Goal: Information Seeking & Learning: Learn about a topic

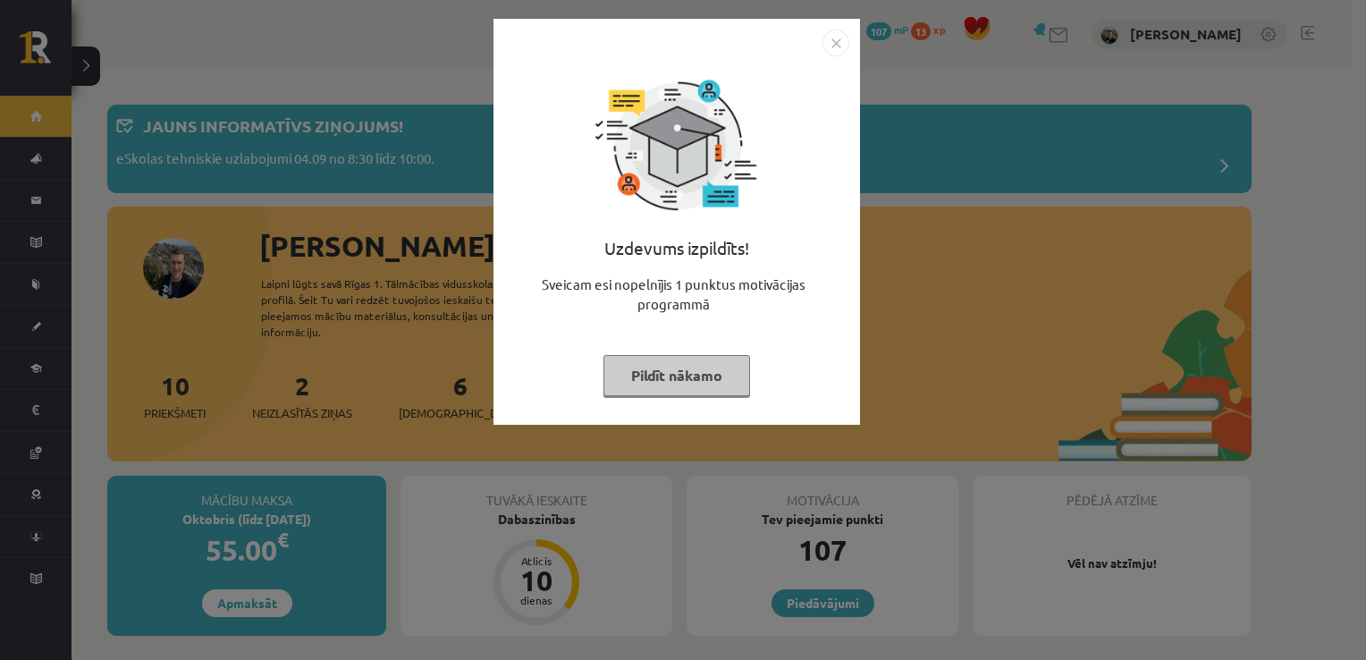
click at [680, 386] on button "Pildīt nākamo" at bounding box center [677, 375] width 147 height 41
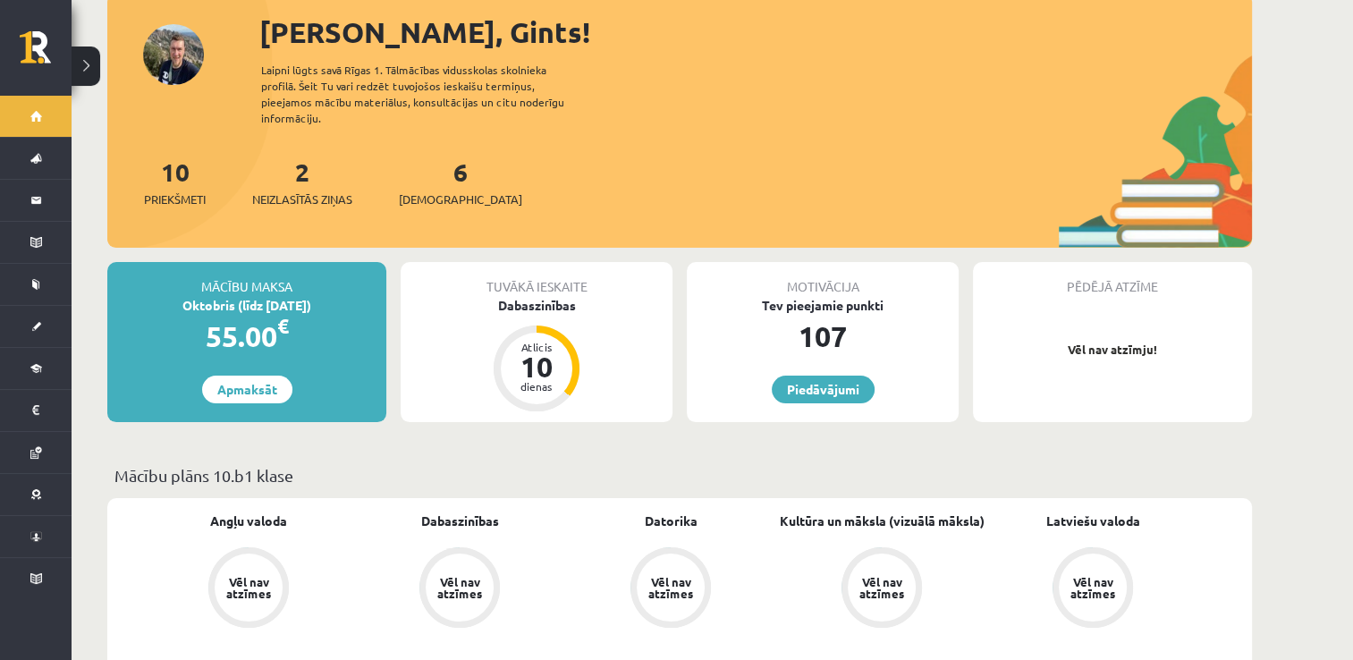
scroll to position [200, 0]
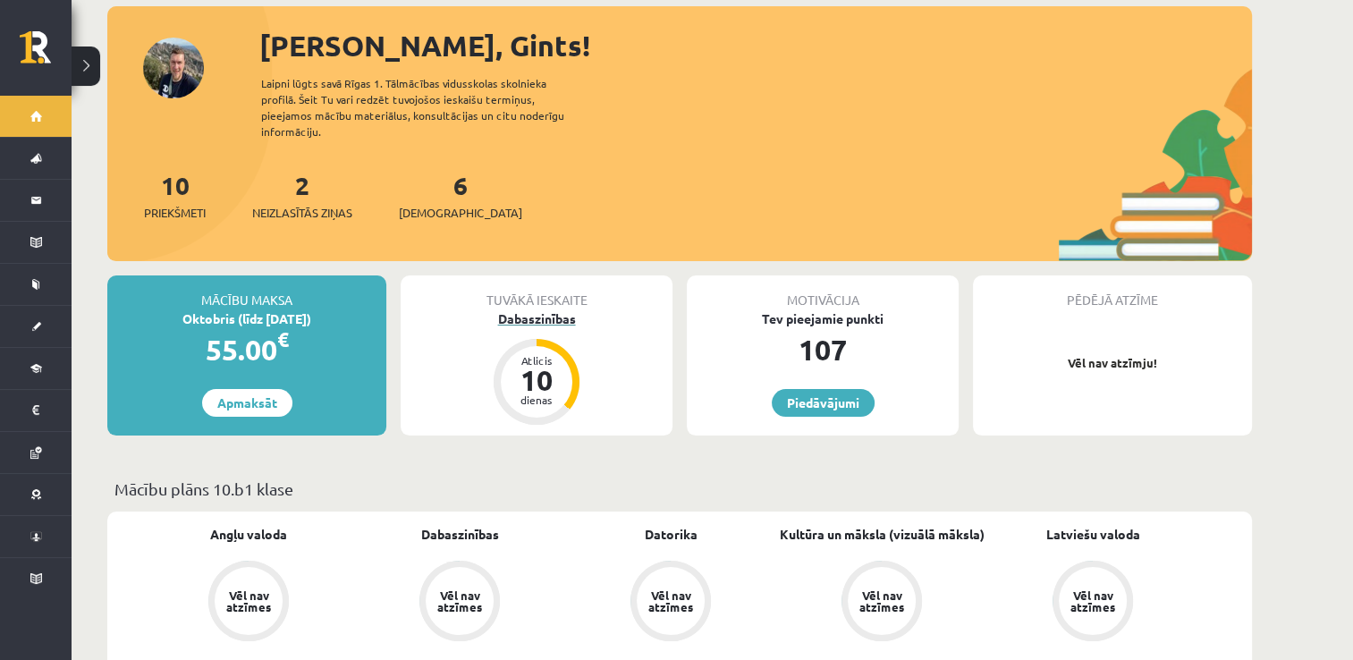
click at [550, 366] on div "10" at bounding box center [537, 380] width 54 height 29
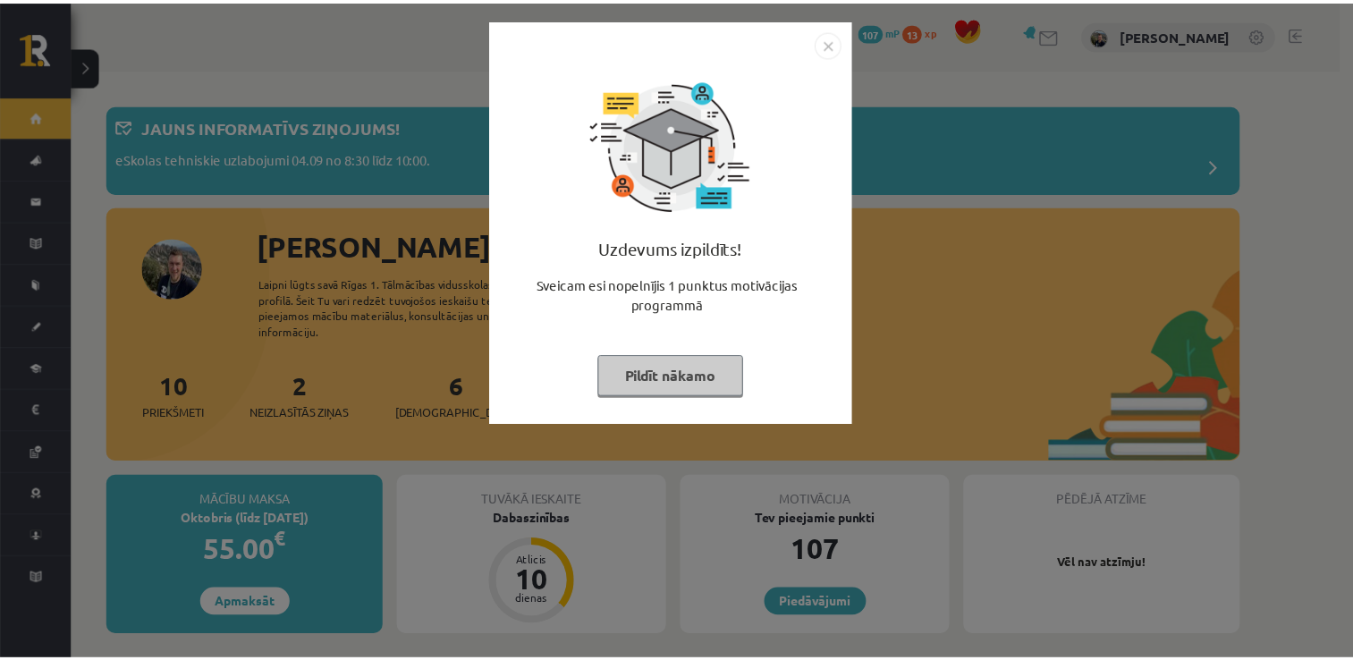
scroll to position [200, 0]
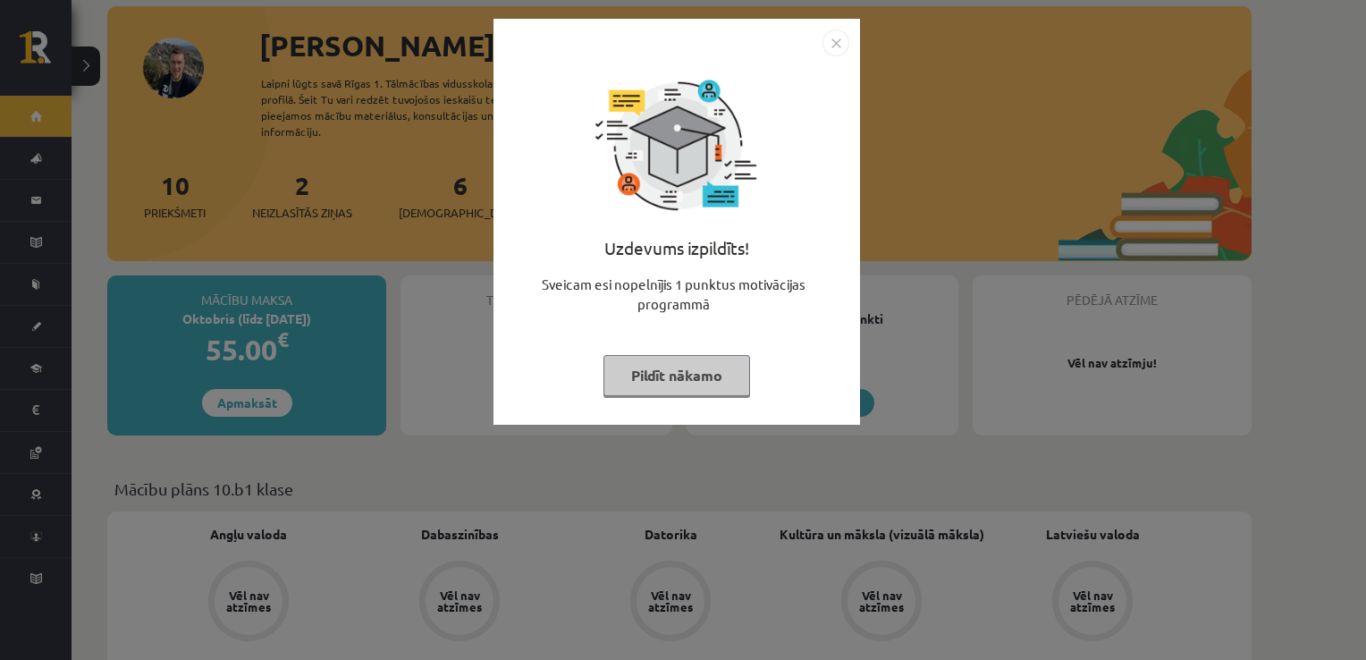
click at [837, 35] on img "Close" at bounding box center [836, 43] width 27 height 27
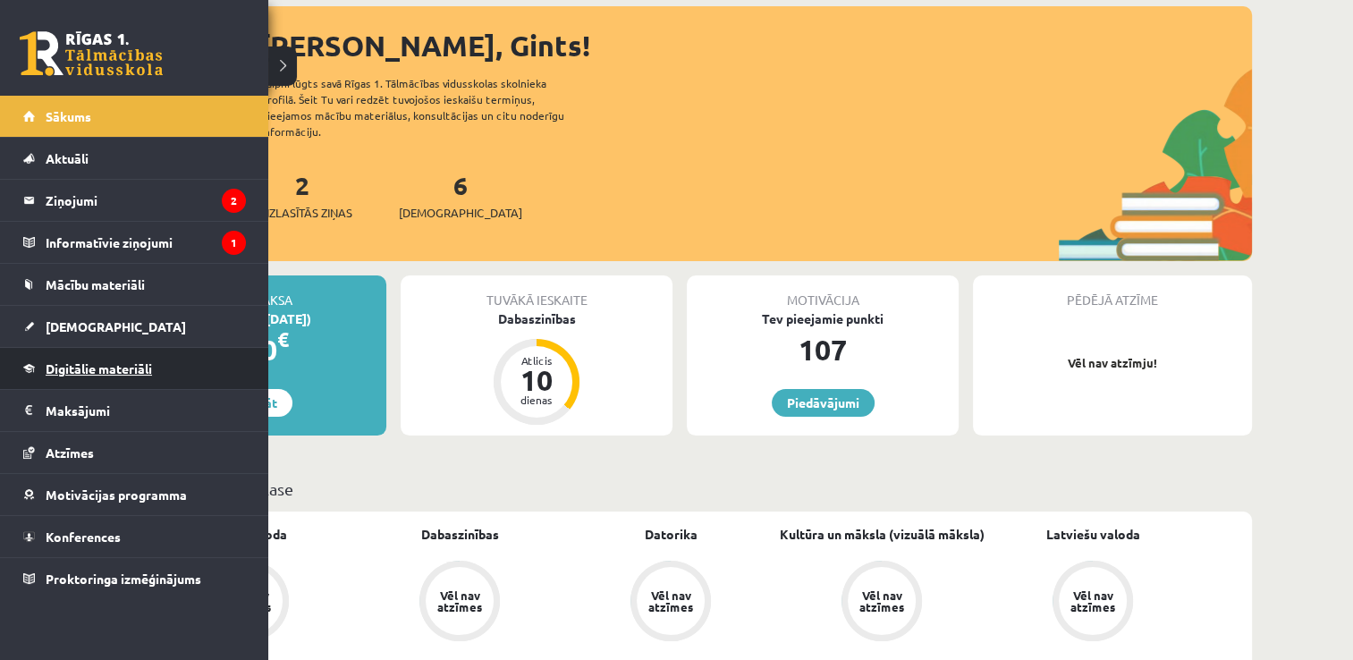
click at [72, 369] on span "Digitālie materiāli" at bounding box center [99, 368] width 106 height 16
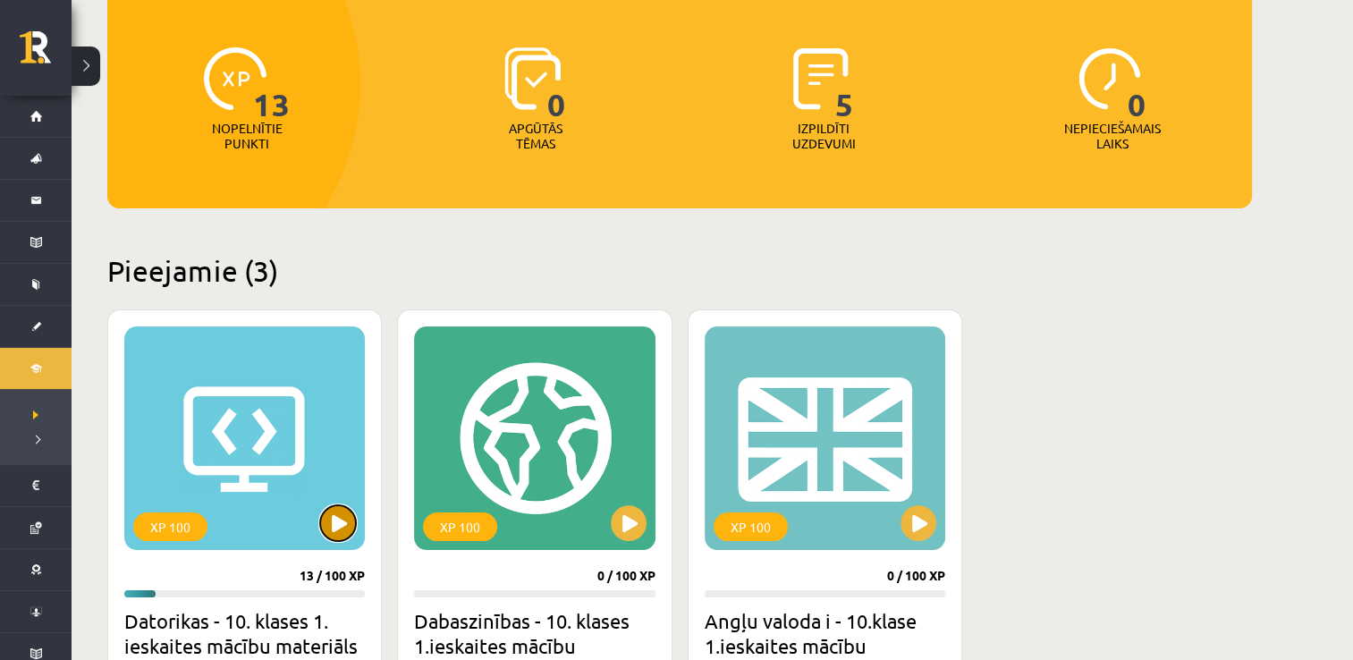
click at [329, 522] on button at bounding box center [338, 523] width 36 height 36
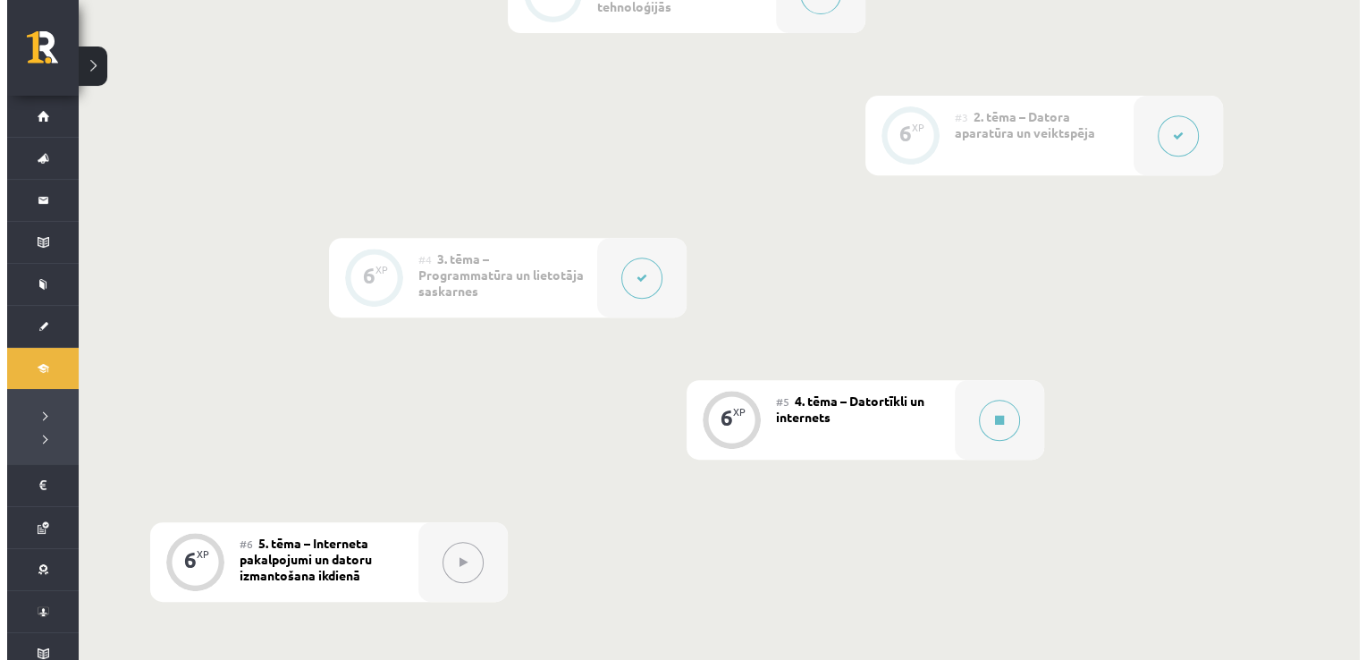
scroll to position [735, 0]
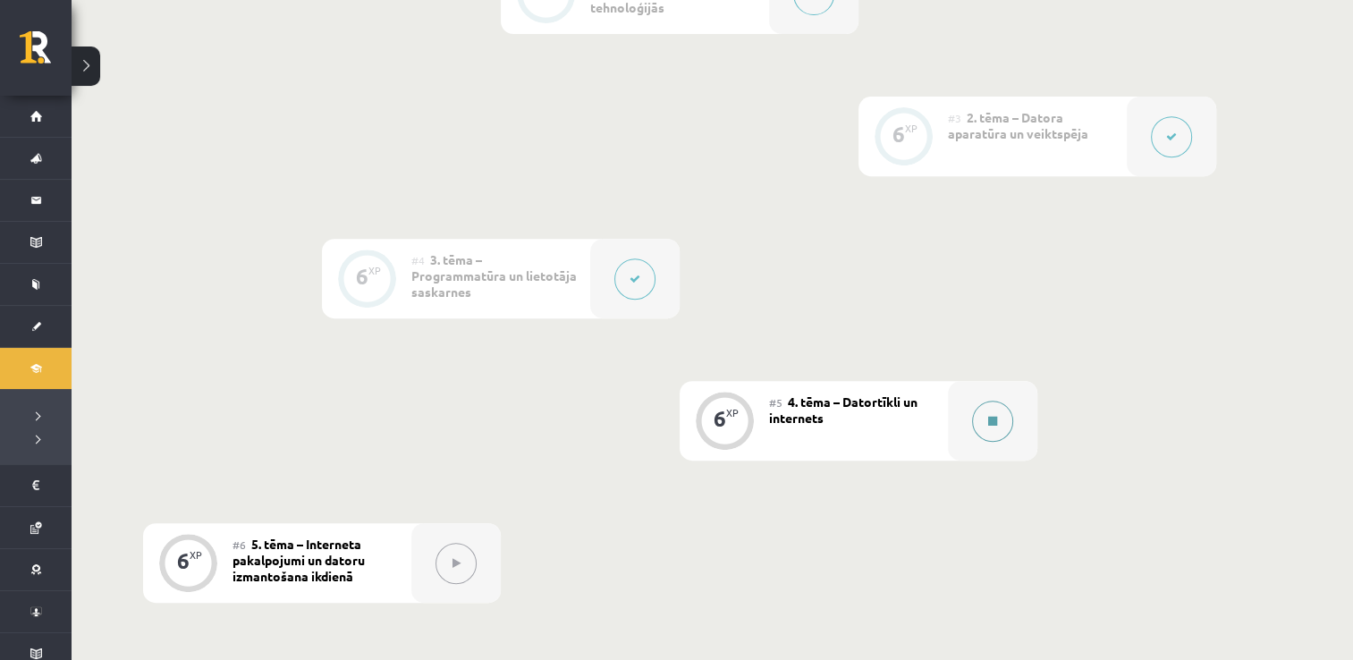
click at [994, 421] on icon at bounding box center [992, 421] width 9 height 11
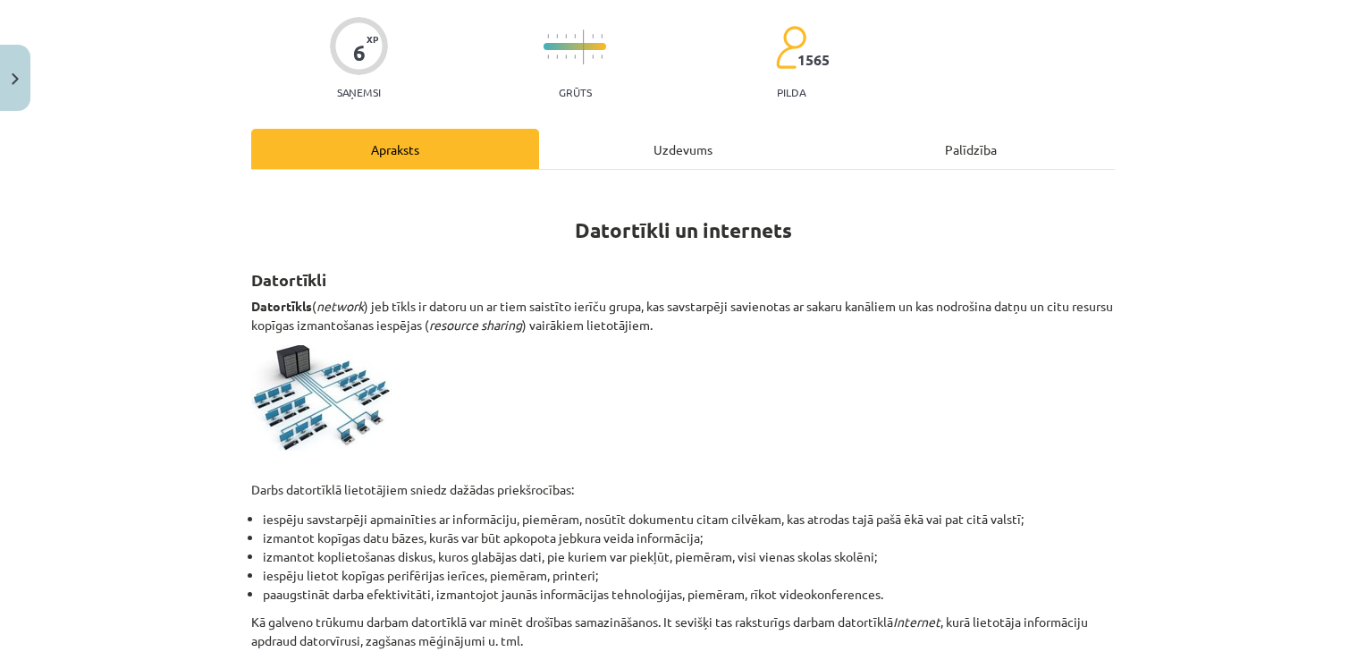
scroll to position [136, 0]
